Goal: Task Accomplishment & Management: Manage account settings

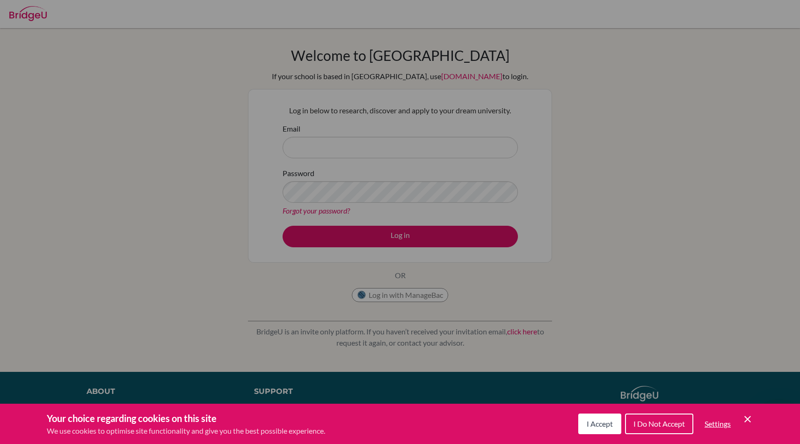
click at [601, 420] on span "I Accept" at bounding box center [600, 423] width 26 height 9
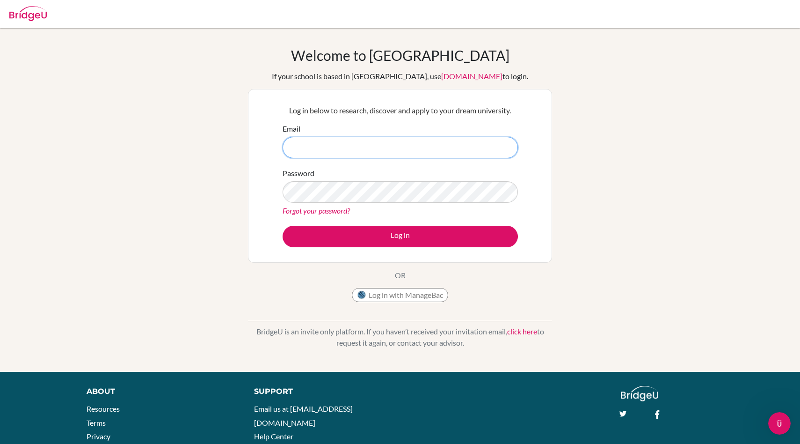
click at [400, 137] on input "Email" at bounding box center [400, 148] width 235 height 22
type input "akan910@aisbmaloi.org"
click at [297, 212] on link "Forgot your password?" at bounding box center [316, 210] width 67 height 9
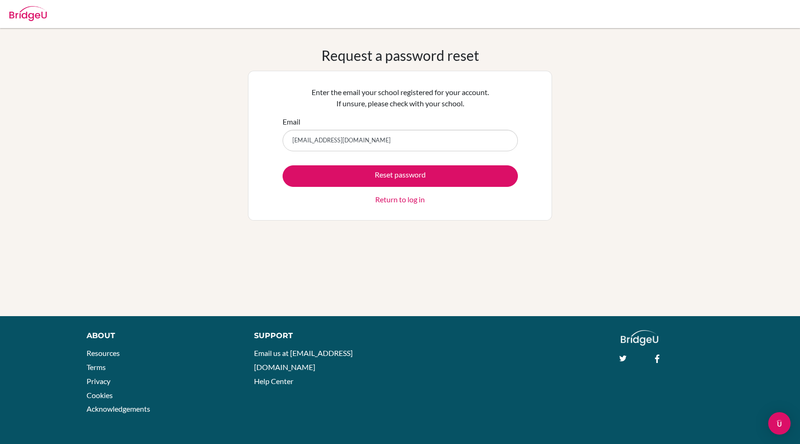
click at [344, 140] on input "[EMAIL_ADDRESS][DOMAIN_NAME]" at bounding box center [400, 141] width 235 height 22
click at [342, 141] on input "[EMAIL_ADDRESS][DOMAIN_NAME]" at bounding box center [400, 141] width 235 height 22
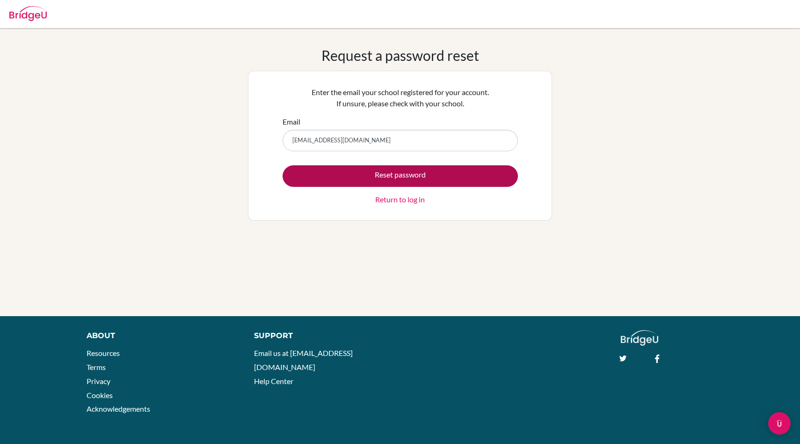
type input "[EMAIL_ADDRESS][DOMAIN_NAME]"
click at [371, 167] on button "Reset password" at bounding box center [400, 176] width 235 height 22
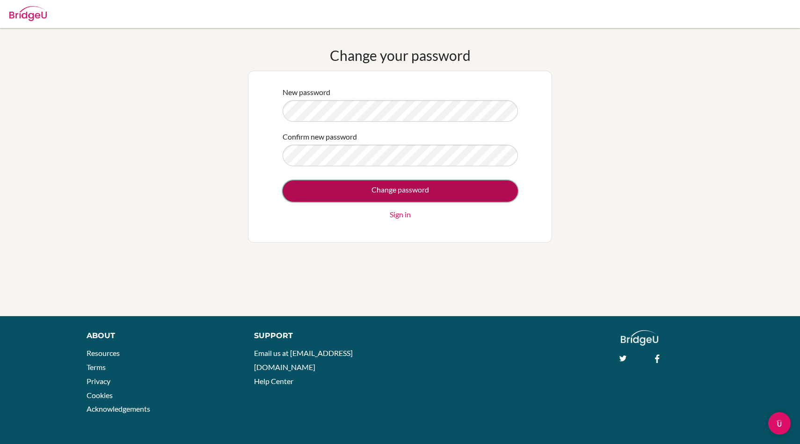
click at [384, 192] on input "Change password" at bounding box center [400, 191] width 235 height 22
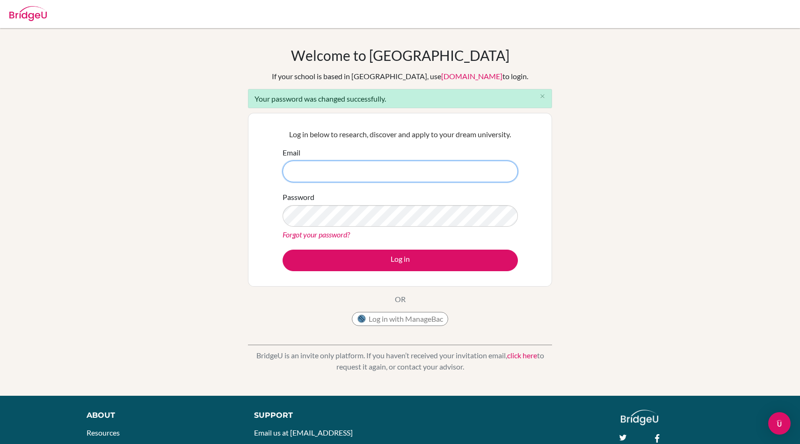
click at [374, 170] on input "Email" at bounding box center [400, 172] width 235 height 22
type input "[EMAIL_ADDRESS][DOMAIN_NAME]"
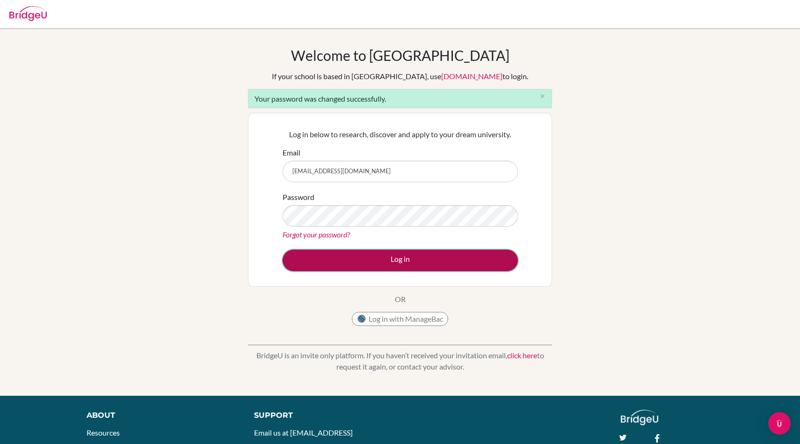
click at [379, 262] on button "Log in" at bounding box center [400, 260] width 235 height 22
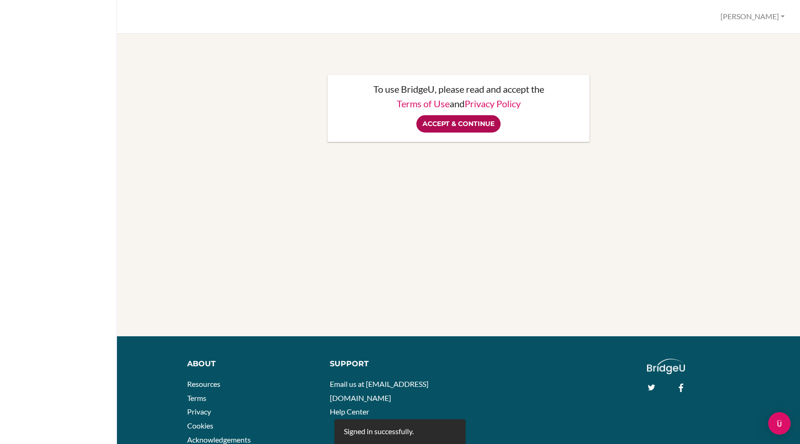
click at [442, 117] on input "Accept & Continue" at bounding box center [458, 123] width 84 height 17
